Goal: Find specific page/section: Find specific page/section

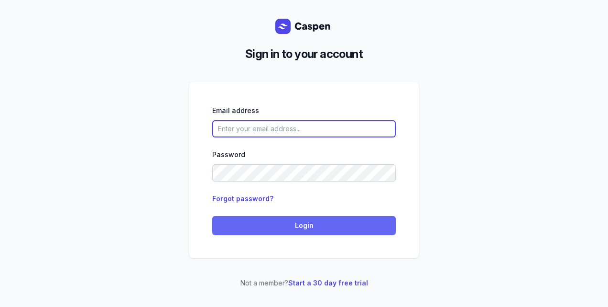
type input "[PERSON_NAME][EMAIL_ADDRESS][DOMAIN_NAME][PERSON_NAME]"
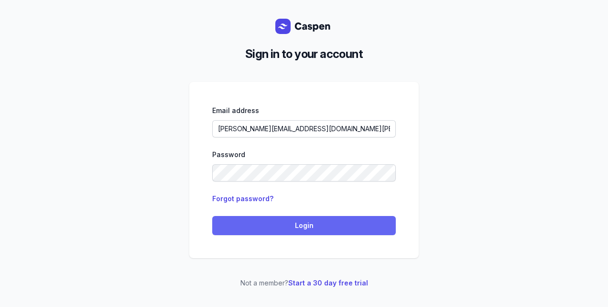
click at [291, 220] on span "Login" at bounding box center [304, 225] width 172 height 11
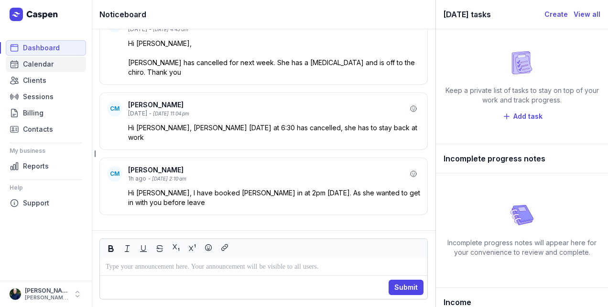
click at [36, 67] on span "Calendar" at bounding box center [38, 63] width 31 height 11
select select "week"
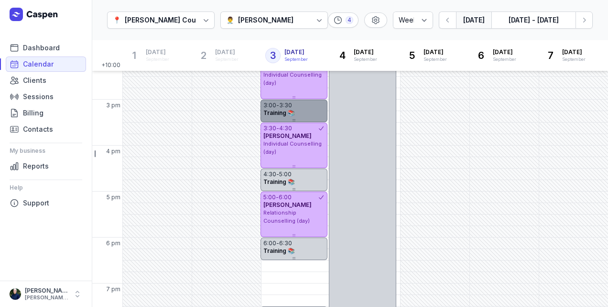
scroll to position [315, 0]
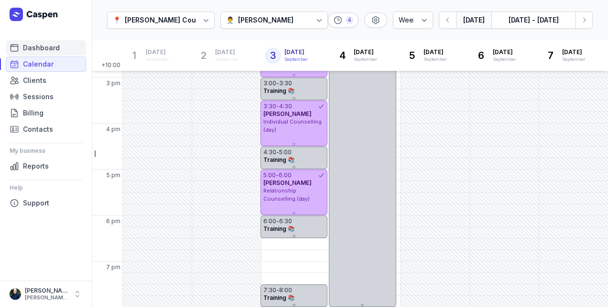
click at [31, 46] on span "Dashboard" at bounding box center [41, 47] width 37 height 11
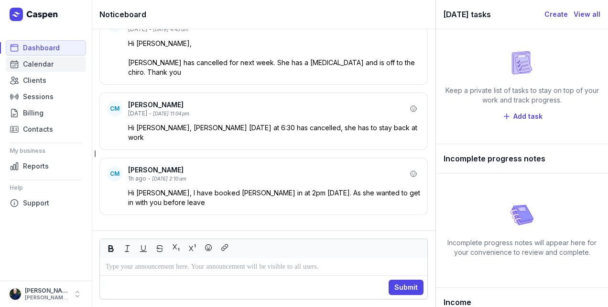
click at [54, 69] on link "Calendar" at bounding box center [46, 63] width 80 height 15
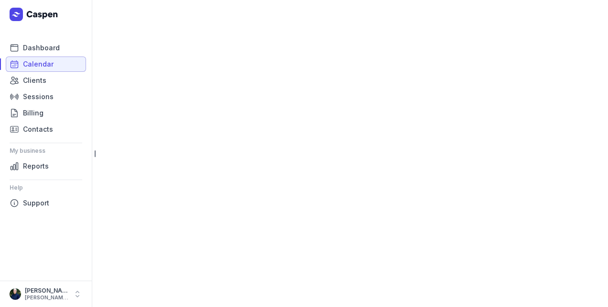
select select "week"
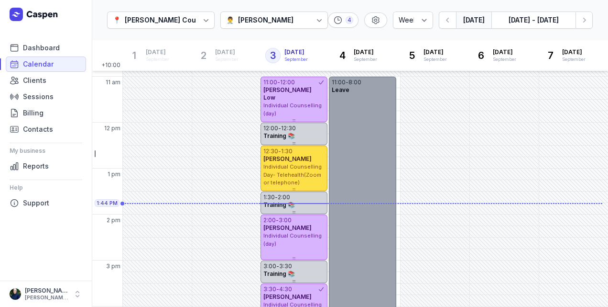
scroll to position [144, 0]
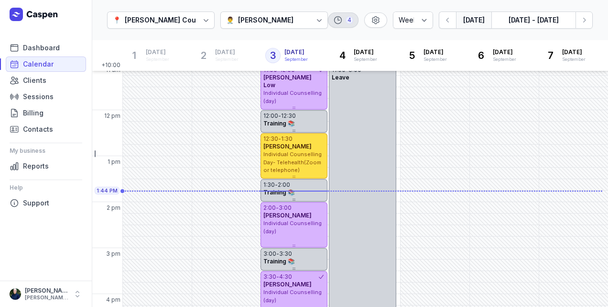
click at [333, 20] on div "4" at bounding box center [343, 19] width 31 height 15
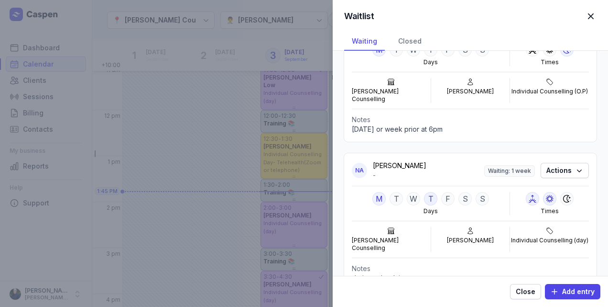
scroll to position [215, 0]
